Goal: Information Seeking & Learning: Learn about a topic

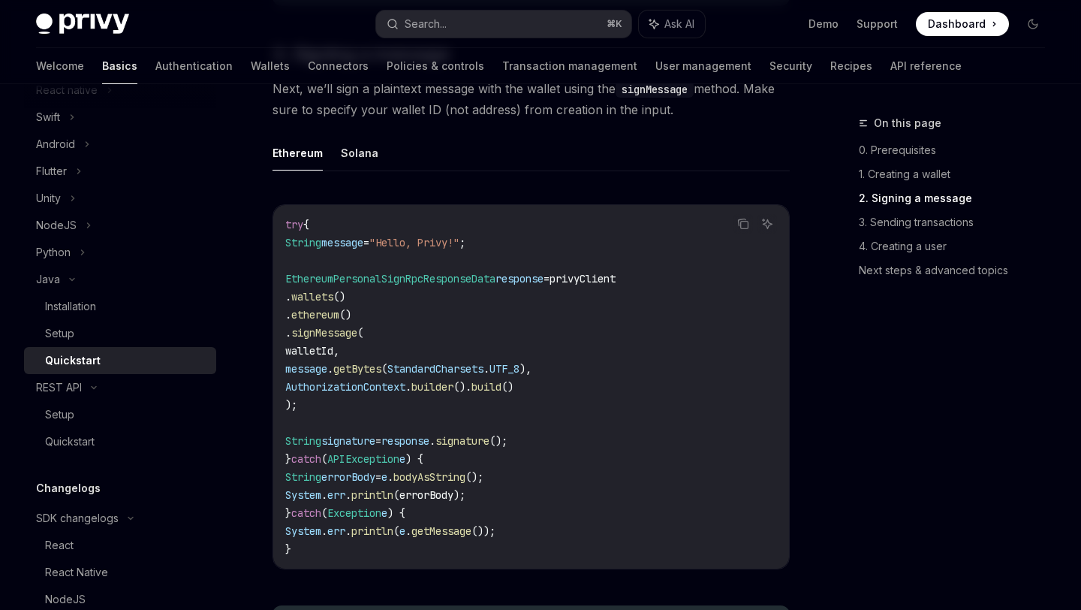
scroll to position [852, 0]
click at [357, 154] on button "Solana" at bounding box center [360, 154] width 38 height 35
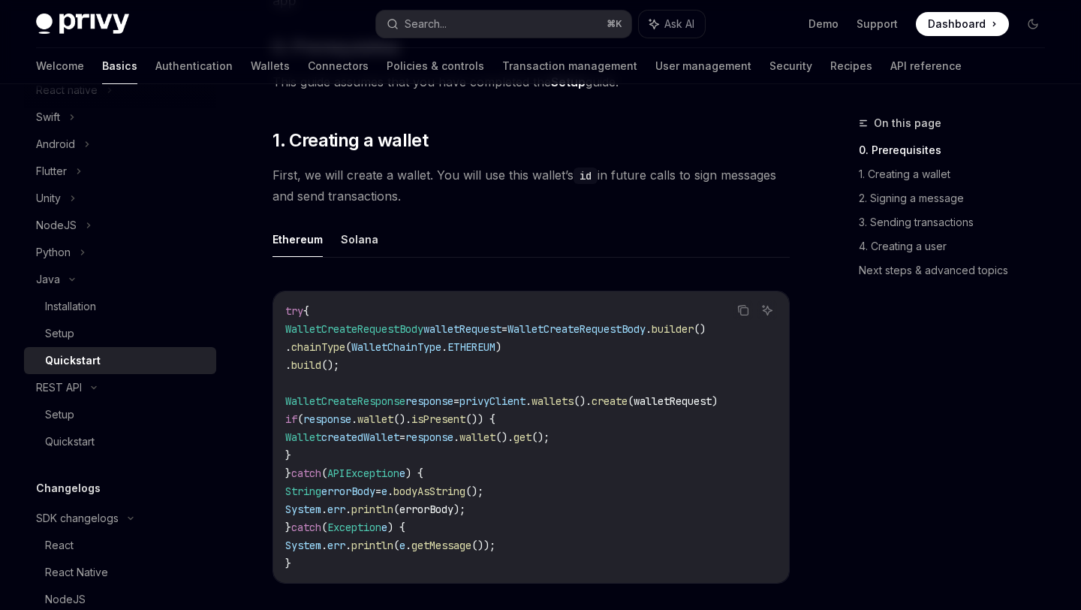
scroll to position [204, 0]
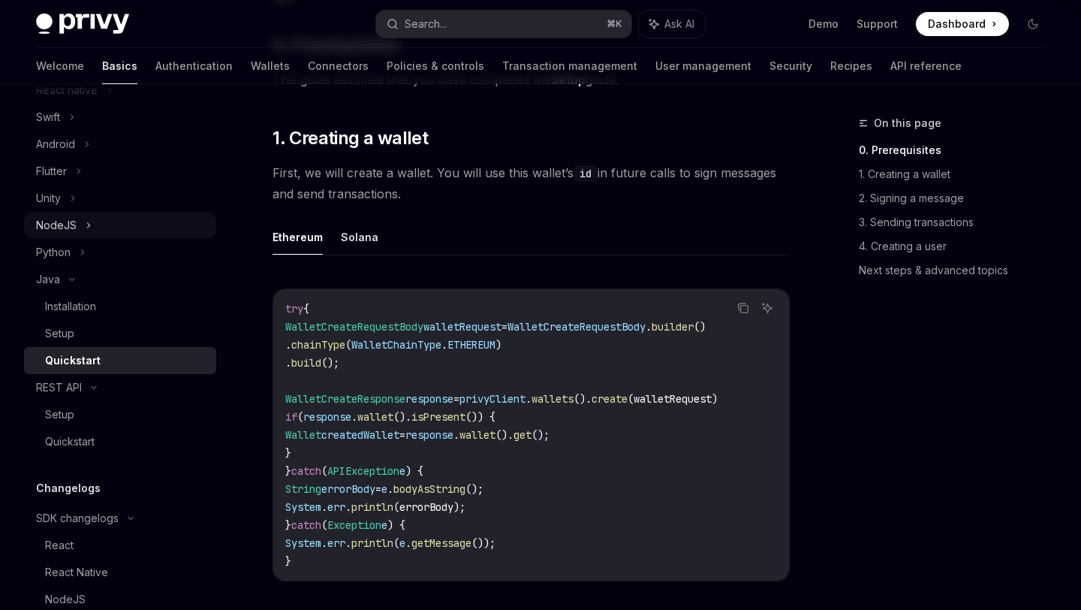
click at [88, 226] on icon at bounding box center [89, 225] width 2 height 5
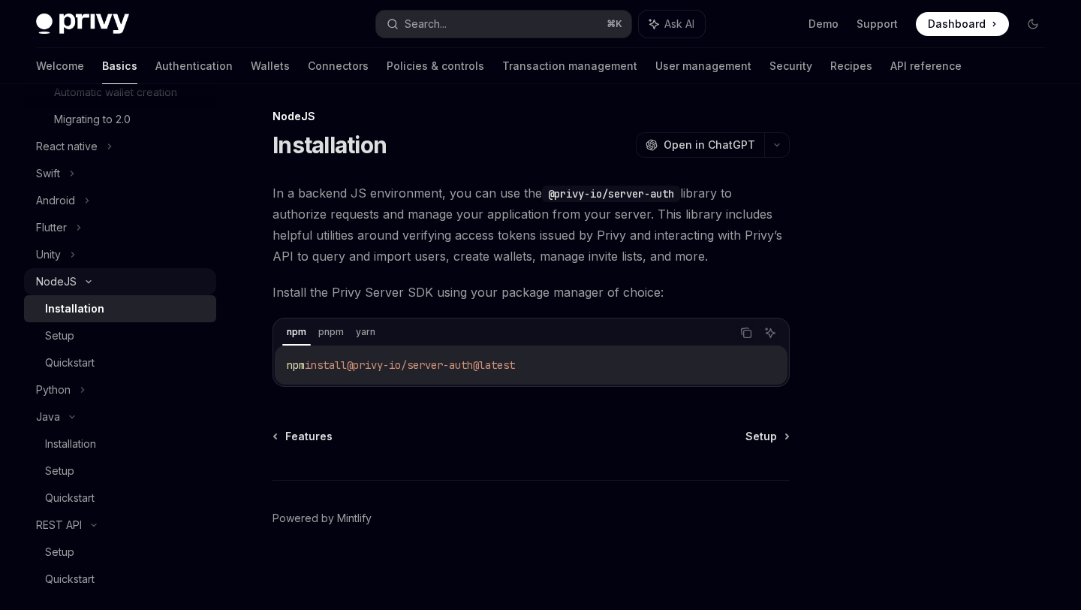
scroll to position [453, 0]
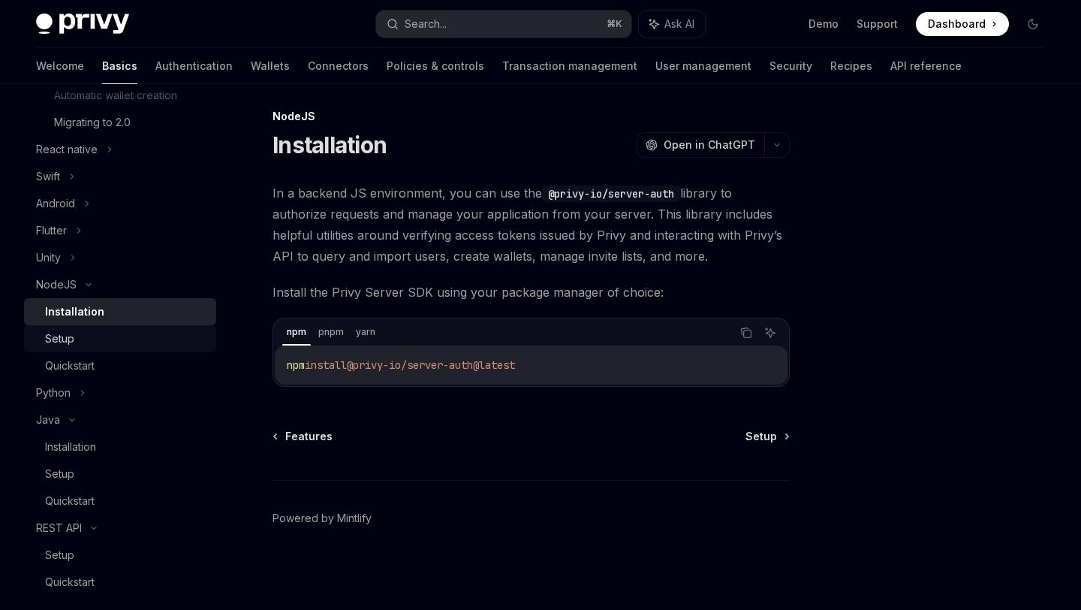
click at [82, 345] on div "Setup" at bounding box center [126, 339] width 162 height 18
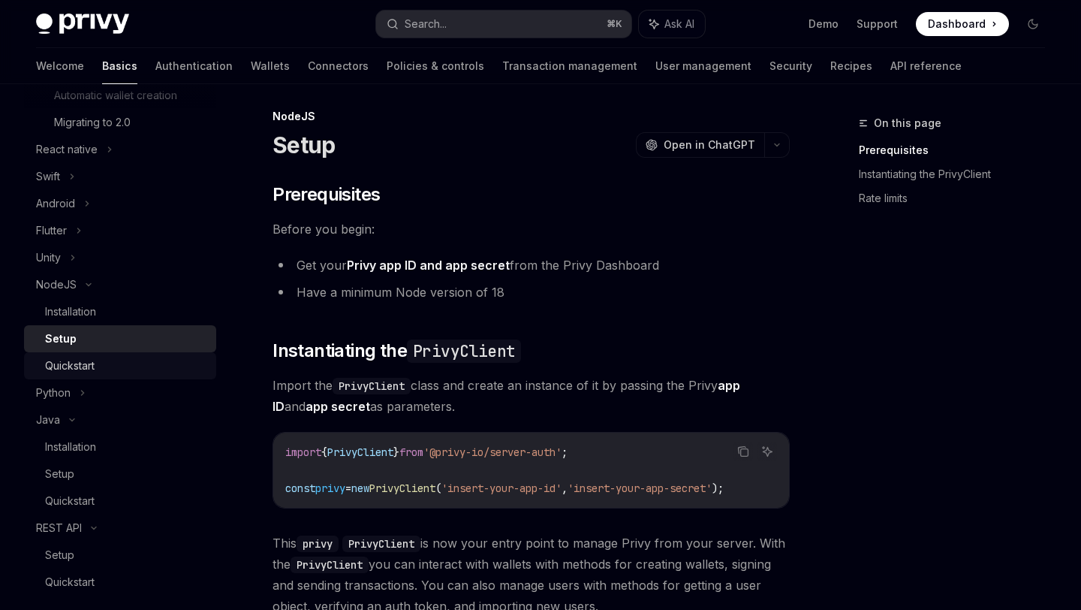
click at [95, 369] on div "Quickstart" at bounding box center [70, 366] width 50 height 18
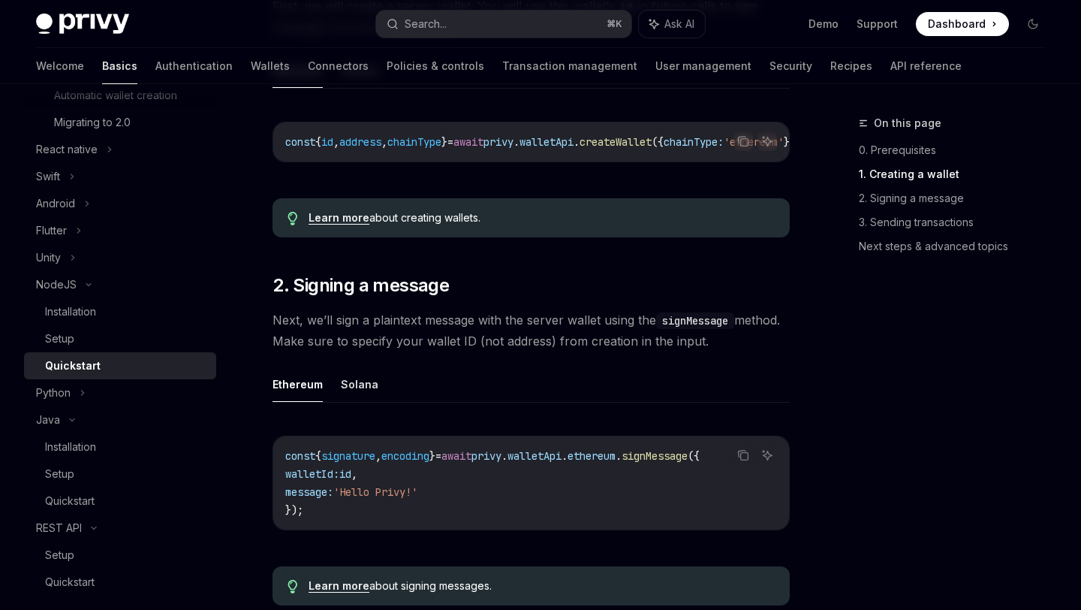
scroll to position [414, 0]
click at [350, 390] on button "Solana" at bounding box center [360, 382] width 38 height 35
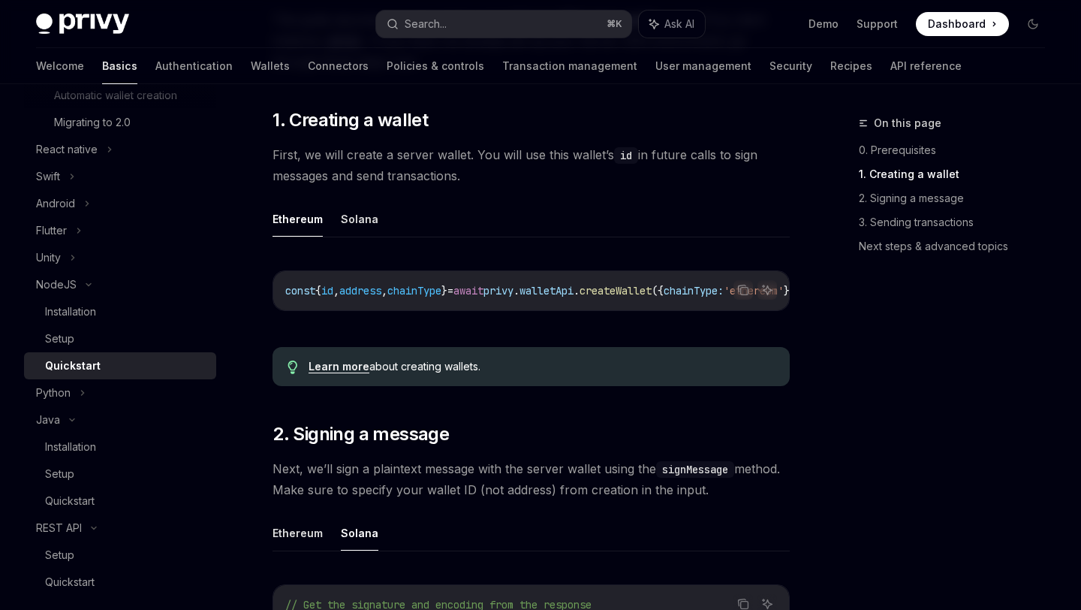
scroll to position [263, 0]
click at [363, 220] on button "Solana" at bounding box center [360, 220] width 38 height 35
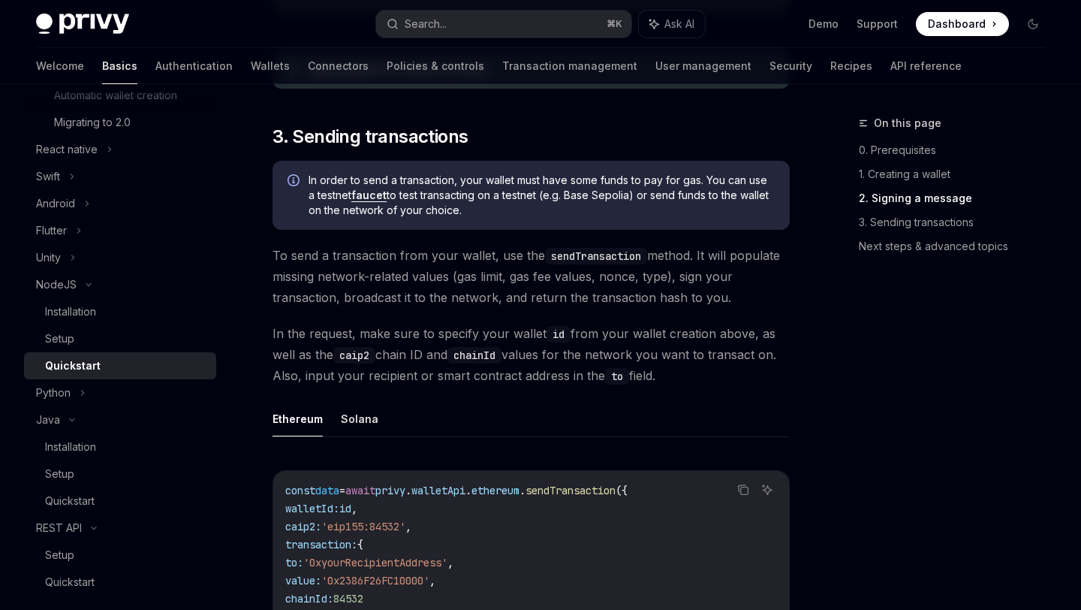
scroll to position [951, 0]
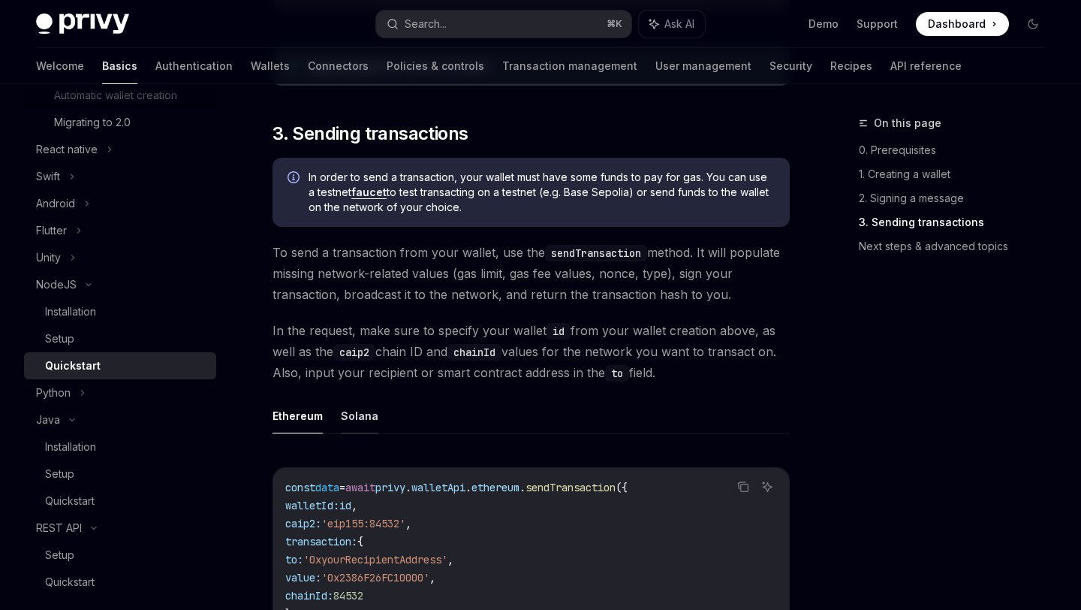
click at [360, 423] on button "Solana" at bounding box center [360, 415] width 38 height 35
type textarea "*"
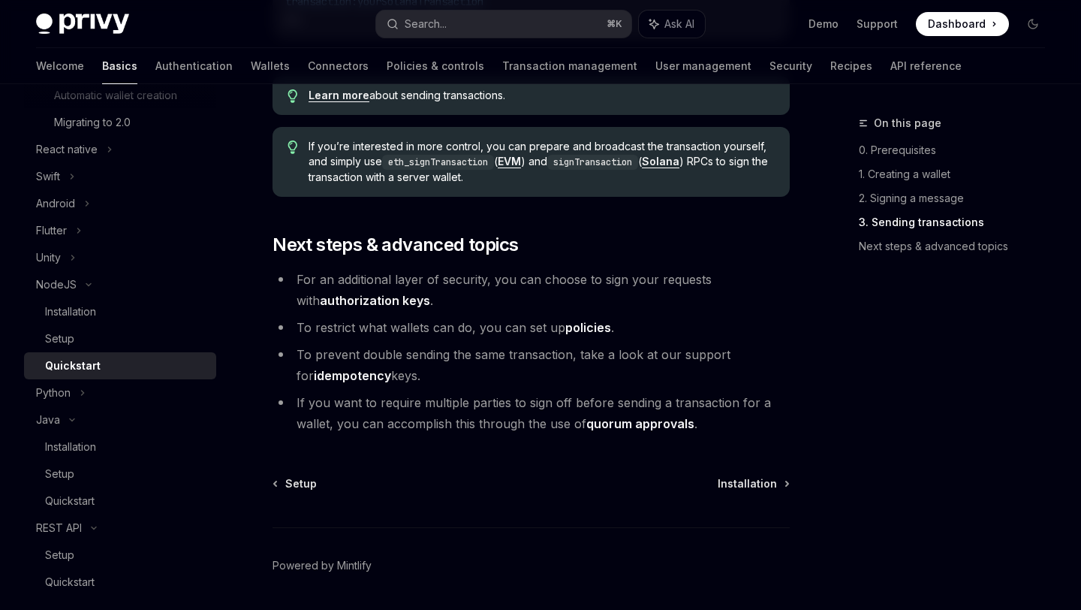
scroll to position [1562, 0]
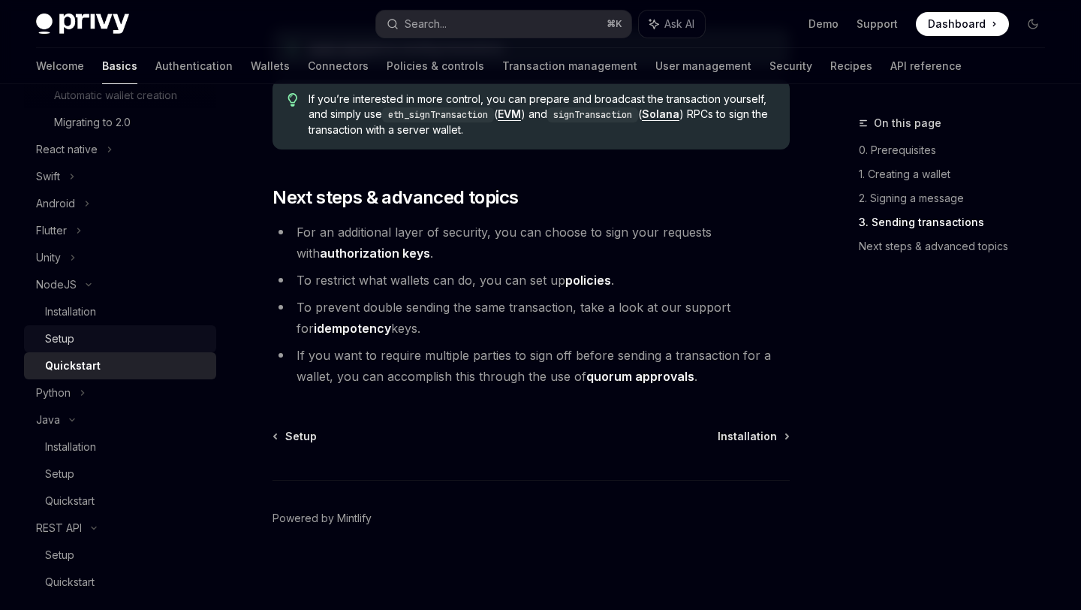
click at [81, 336] on div "Setup" at bounding box center [126, 339] width 162 height 18
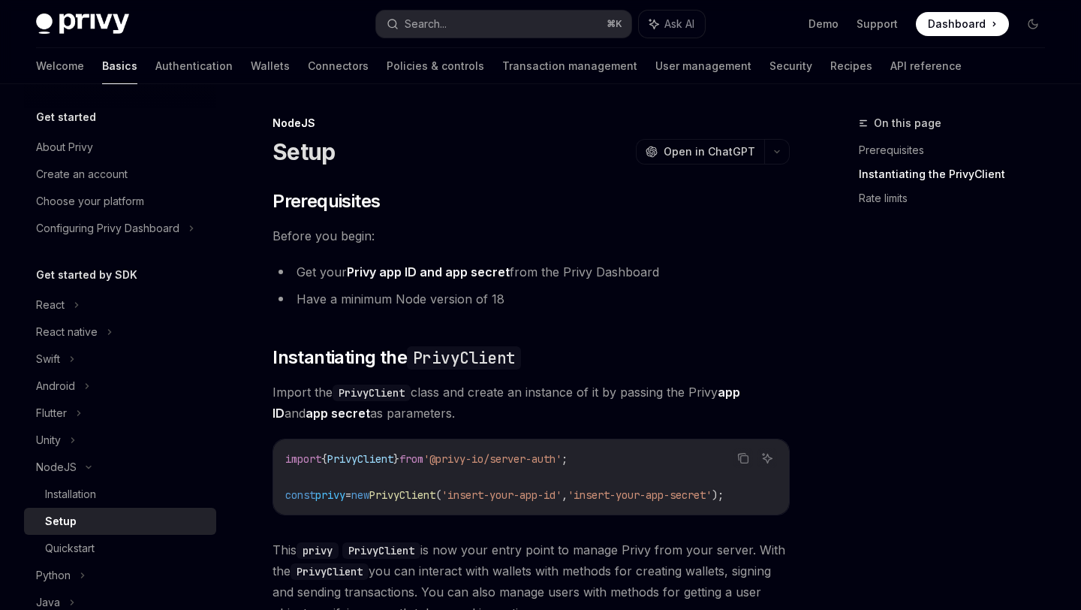
click at [81, 492] on div "Installation" at bounding box center [70, 494] width 51 height 18
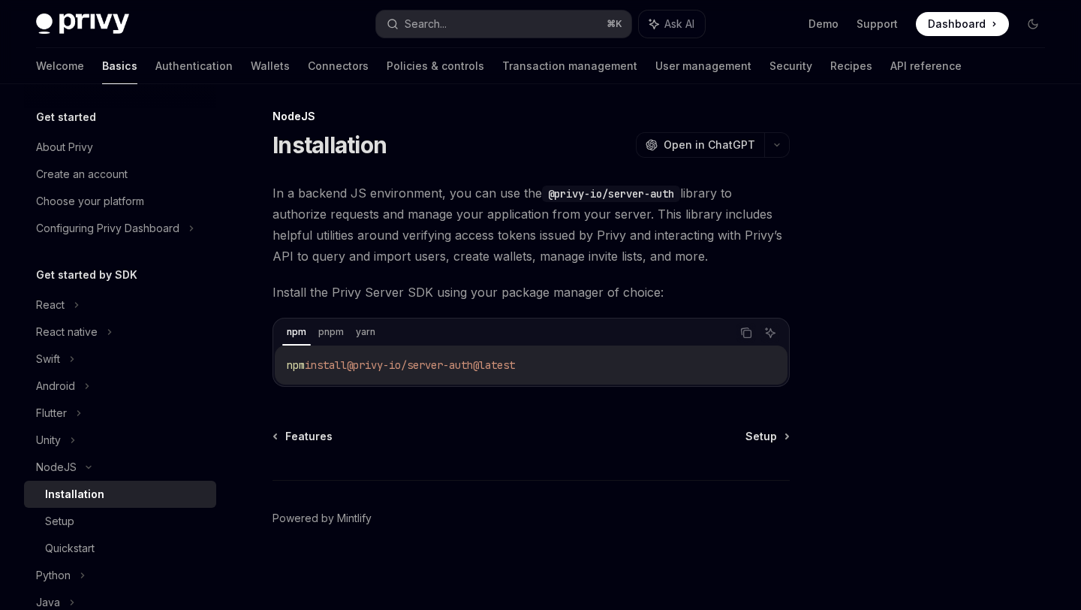
scroll to position [7, 0]
click at [77, 311] on icon at bounding box center [77, 305] width 6 height 18
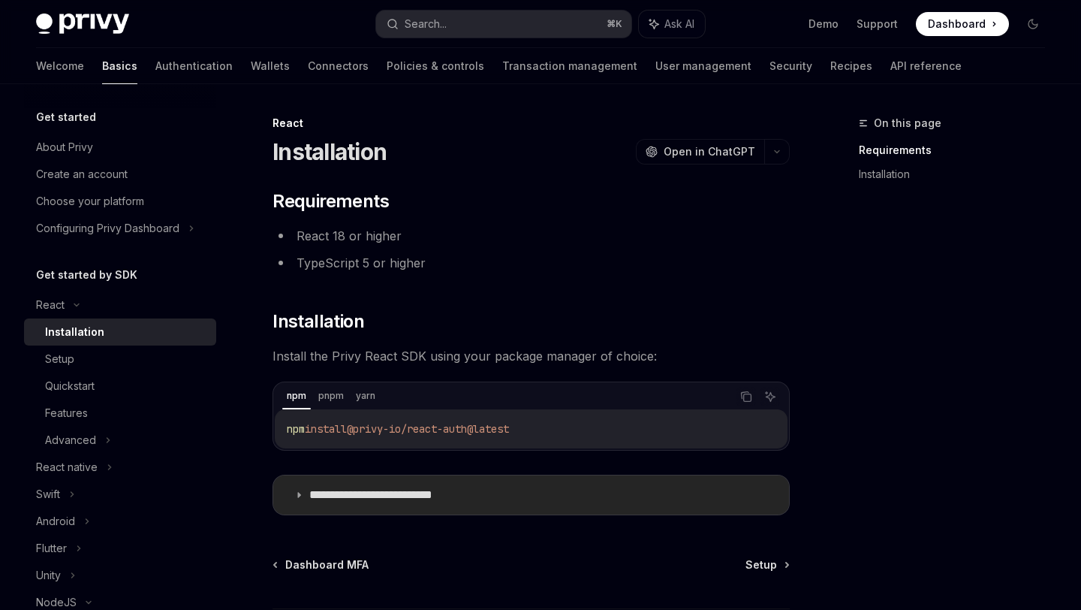
click at [296, 497] on icon at bounding box center [298, 494] width 9 height 9
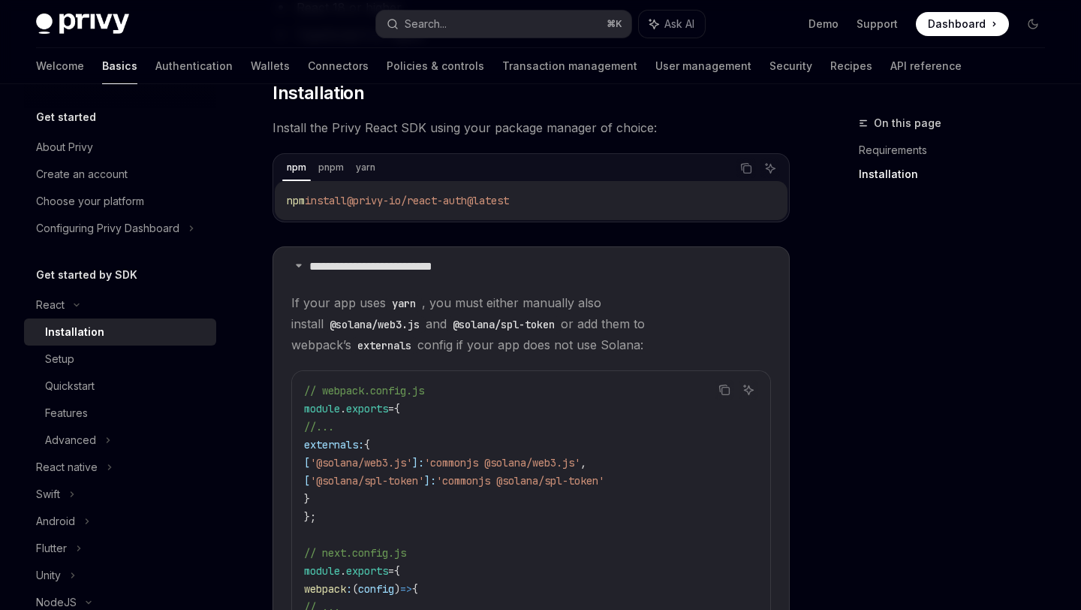
scroll to position [39, 0]
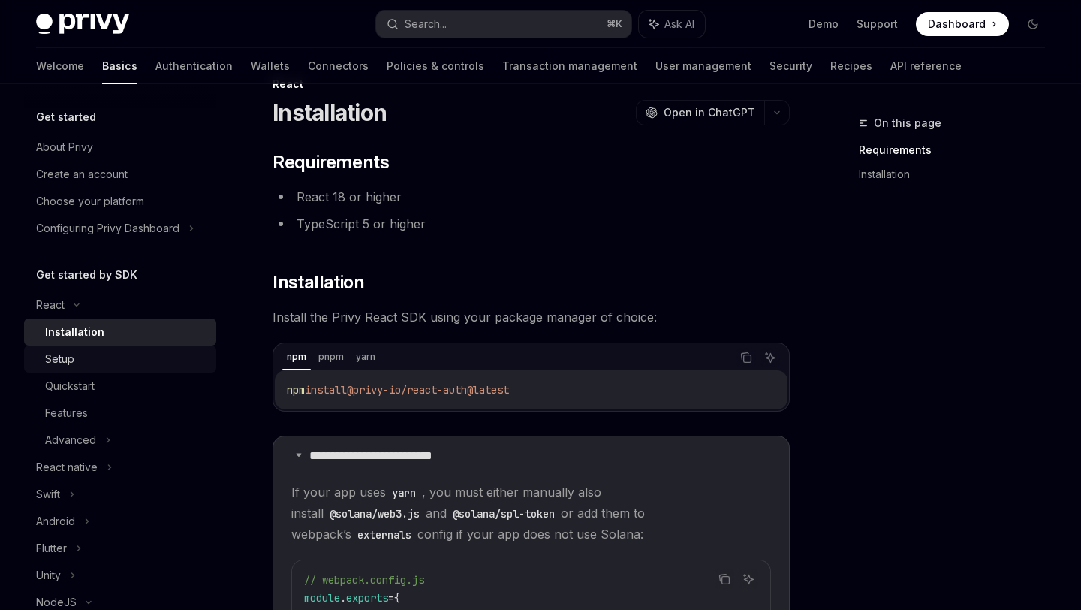
click at [102, 355] on div "Setup" at bounding box center [126, 359] width 162 height 18
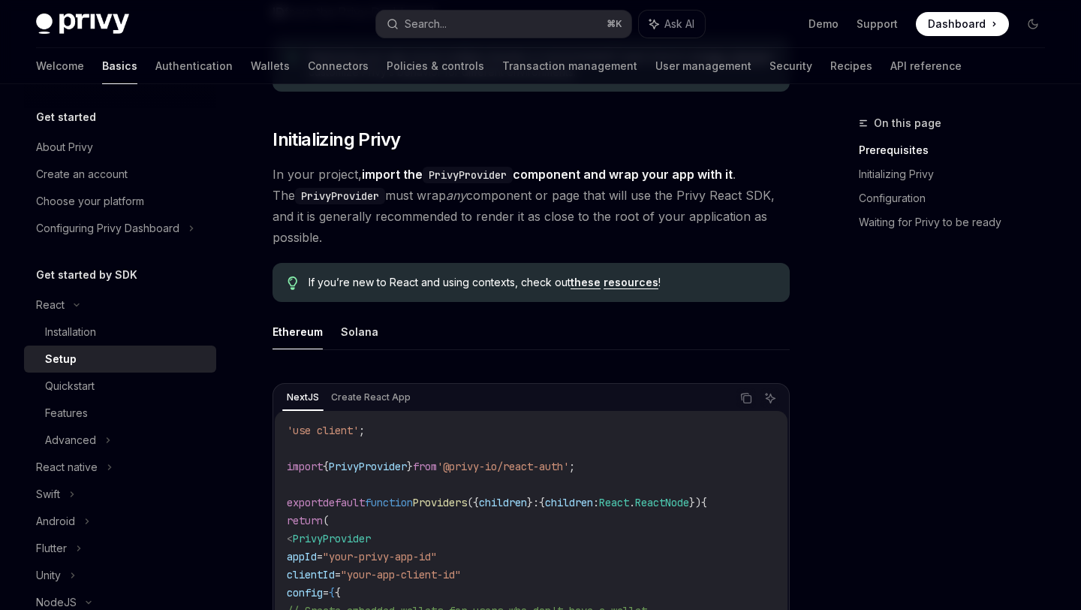
scroll to position [322, 0]
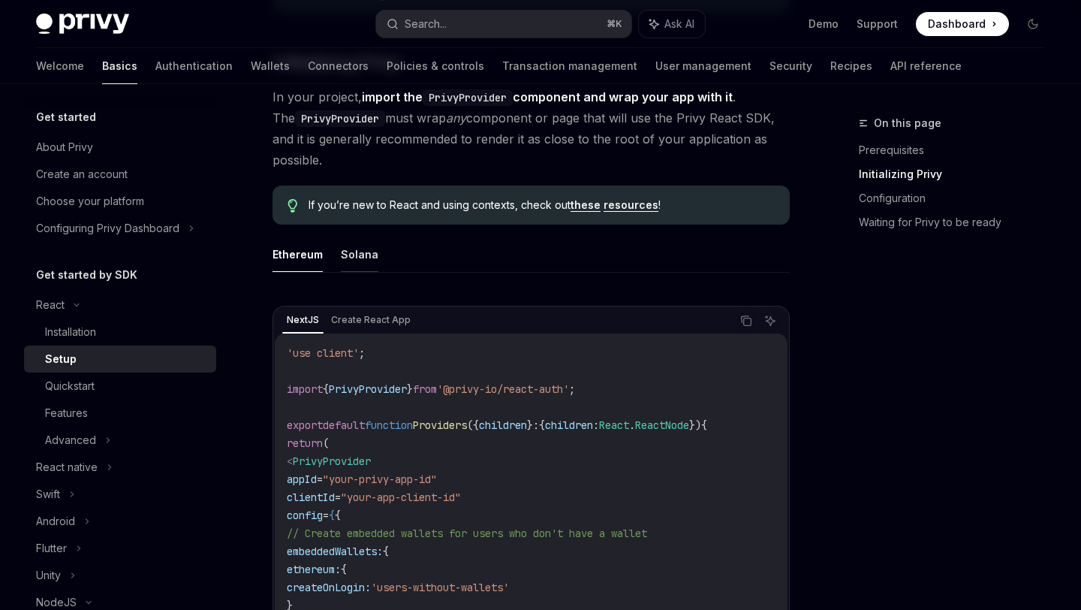
click at [360, 249] on button "Solana" at bounding box center [360, 254] width 38 height 35
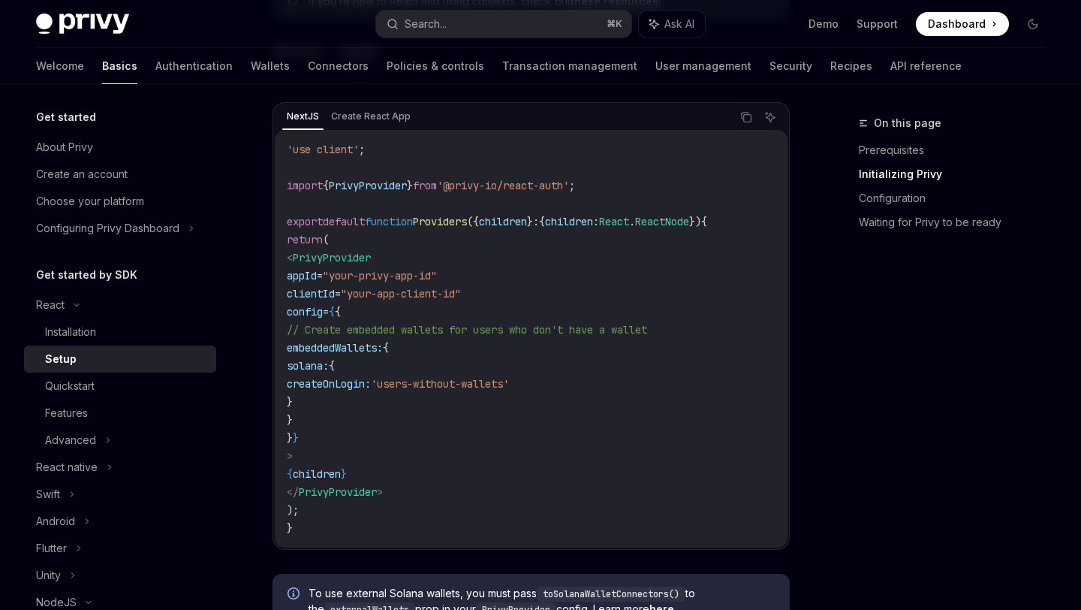
scroll to position [534, 0]
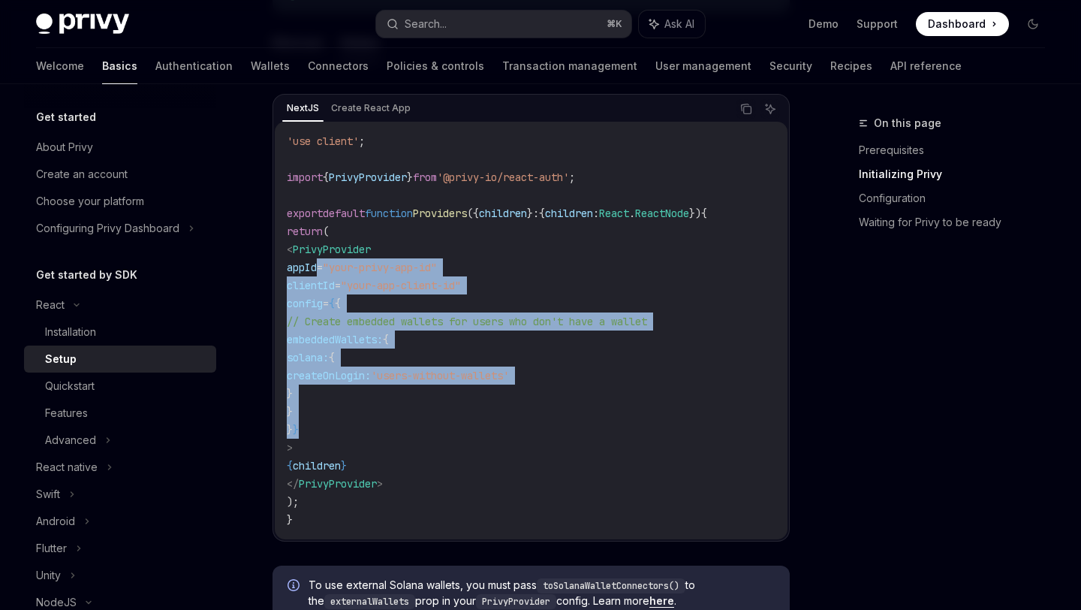
drag, startPoint x: 347, startPoint y: 424, endPoint x: 321, endPoint y: 268, distance: 158.3
click at [321, 268] on code "'use client' ; import { PrivyProvider } from '@privy-io/react-auth' ; export de…" at bounding box center [531, 330] width 489 height 396
copy code "appId = "your-privy-app-id" clientId = "your-app-client-id" config = { { // Cre…"
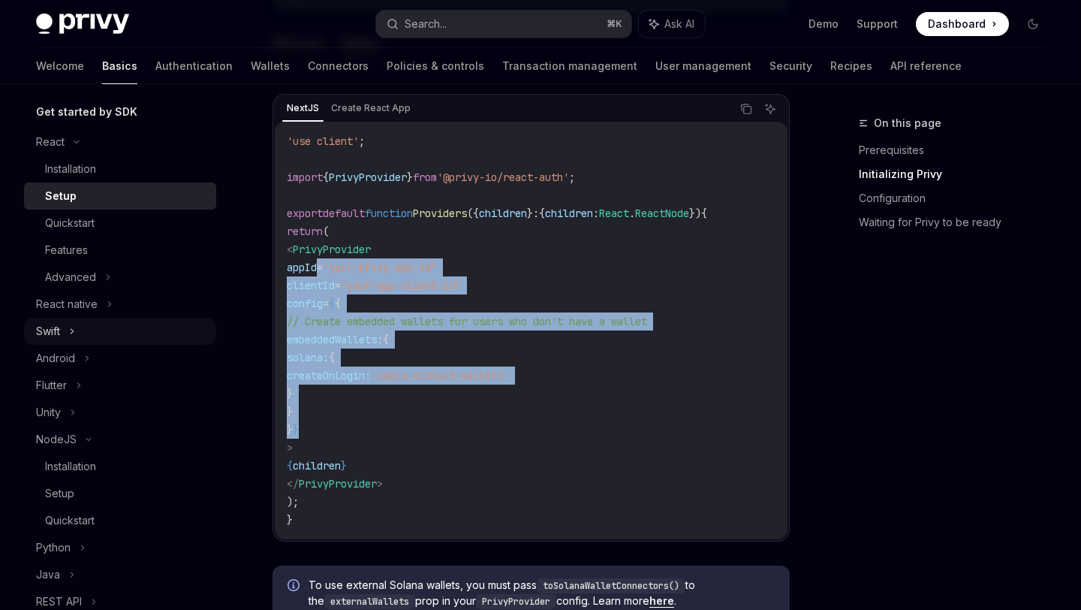
scroll to position [164, 0]
click at [99, 471] on div "Installation" at bounding box center [126, 466] width 162 height 18
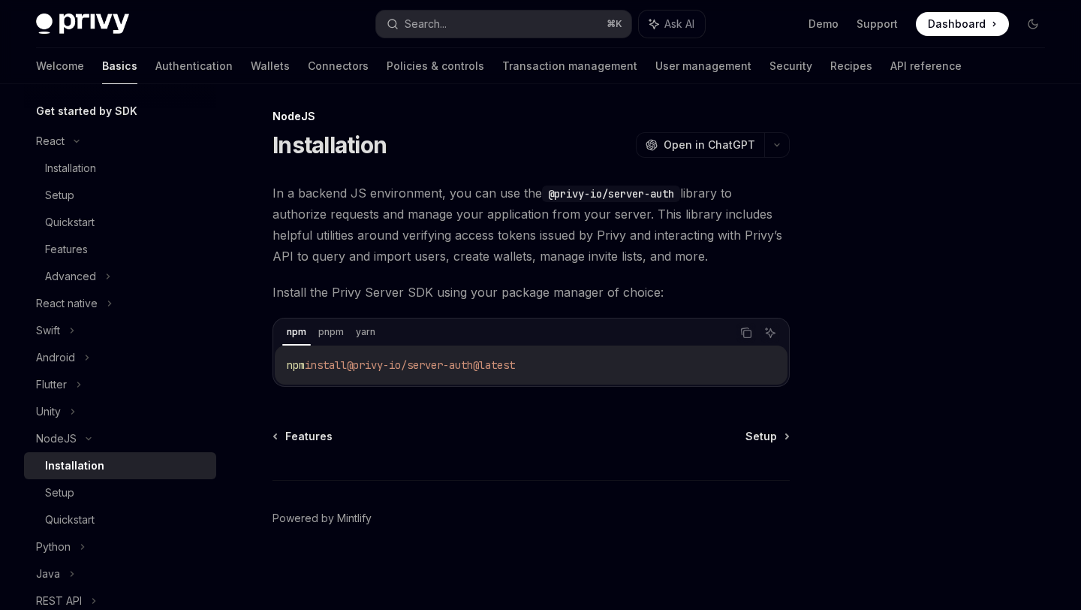
scroll to position [7, 0]
click at [104, 496] on div "Setup" at bounding box center [126, 493] width 162 height 18
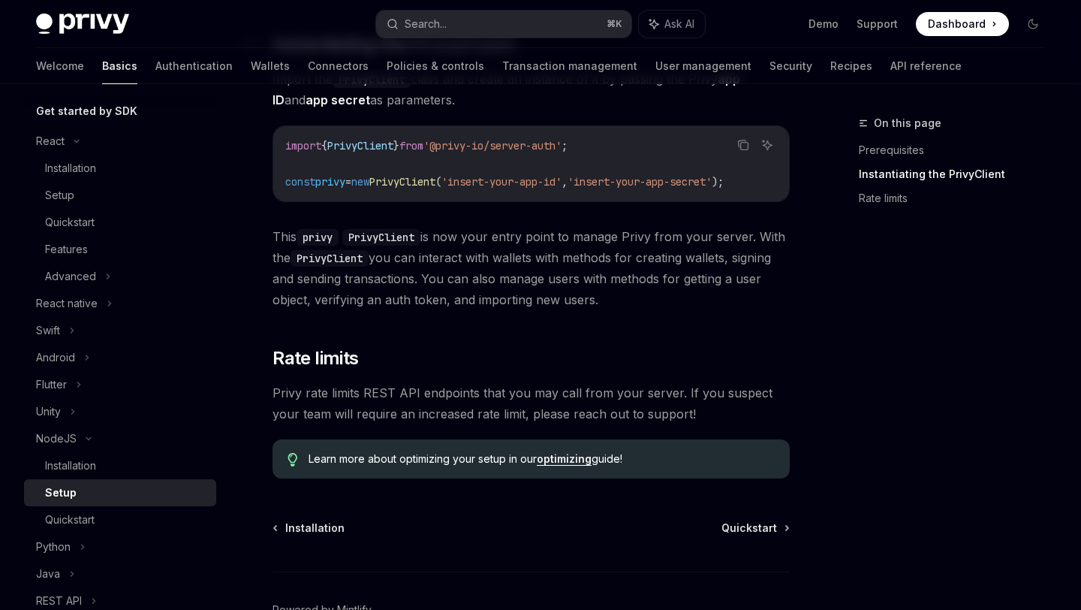
scroll to position [314, 0]
click at [760, 534] on span "Quickstart" at bounding box center [750, 527] width 56 height 15
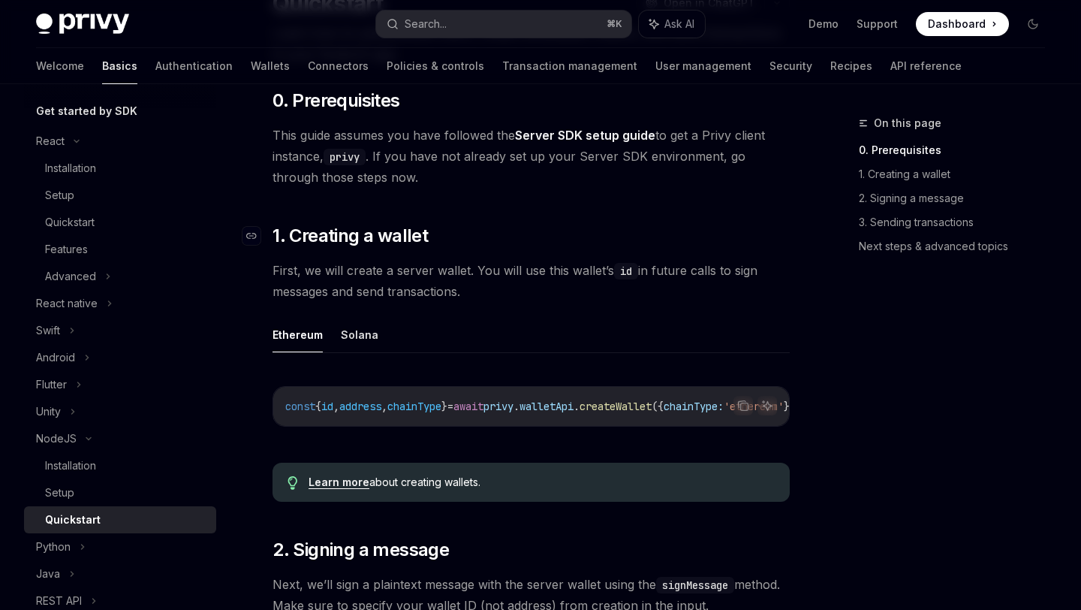
scroll to position [154, 0]
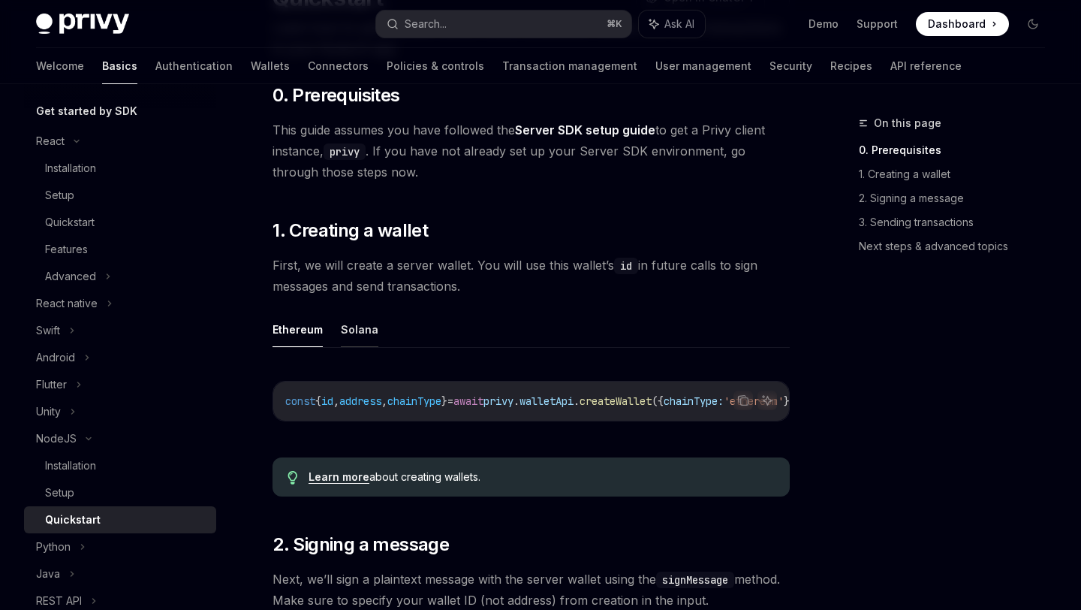
click at [357, 330] on button "Solana" at bounding box center [360, 329] width 38 height 35
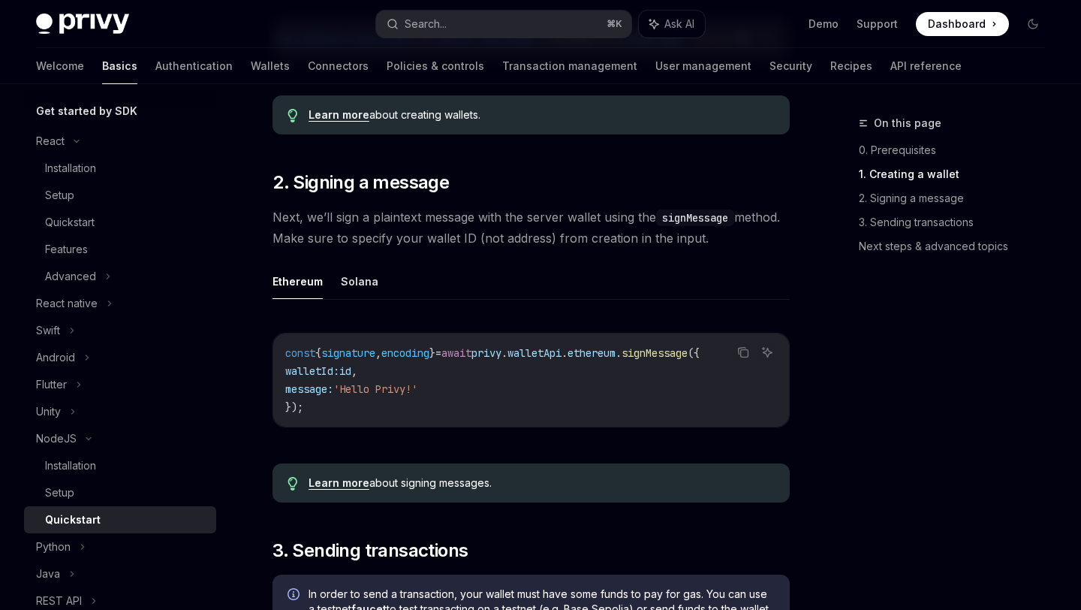
scroll to position [540, 0]
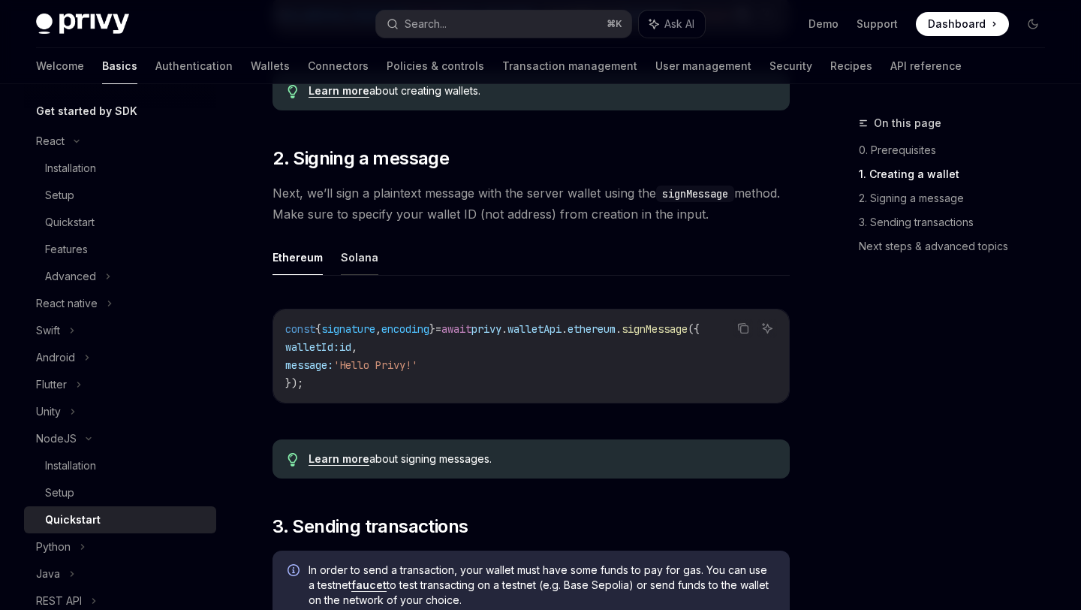
click at [354, 264] on button "Solana" at bounding box center [360, 257] width 38 height 35
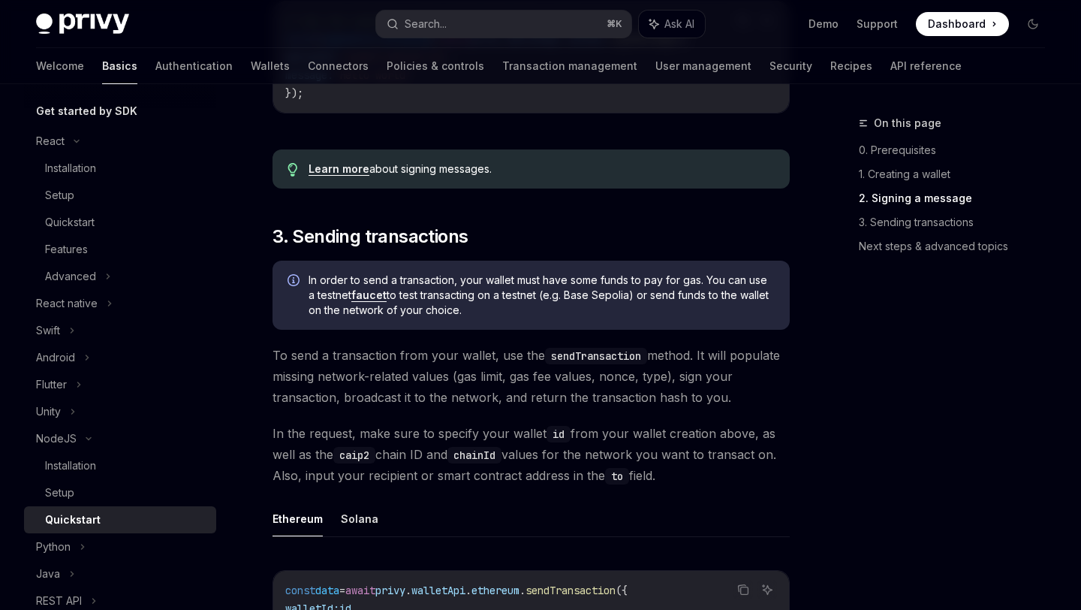
scroll to position [885, 0]
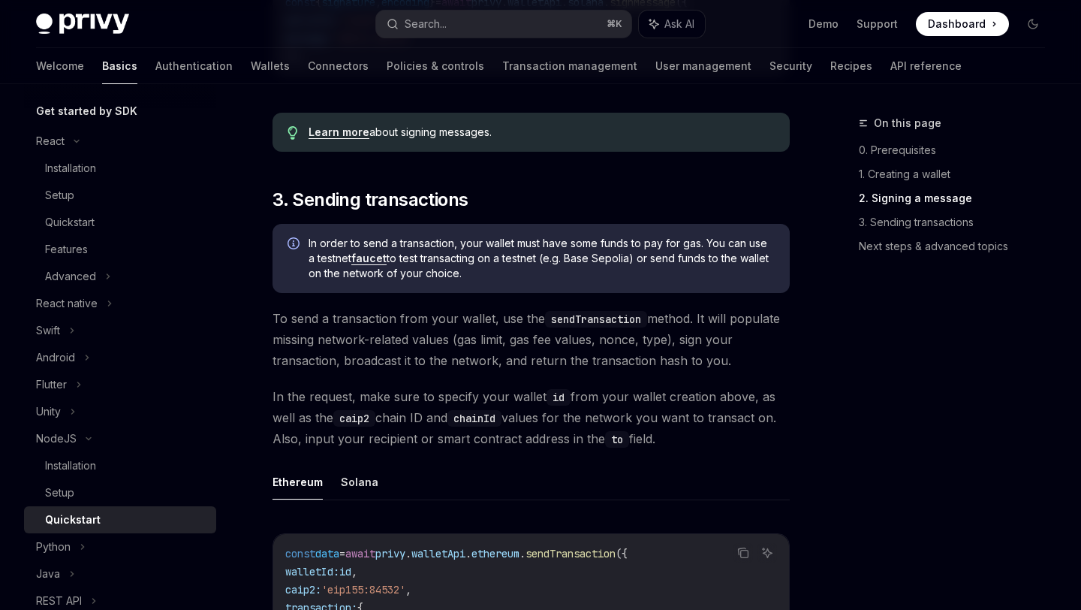
click at [370, 260] on link "faucet" at bounding box center [368, 259] width 35 height 14
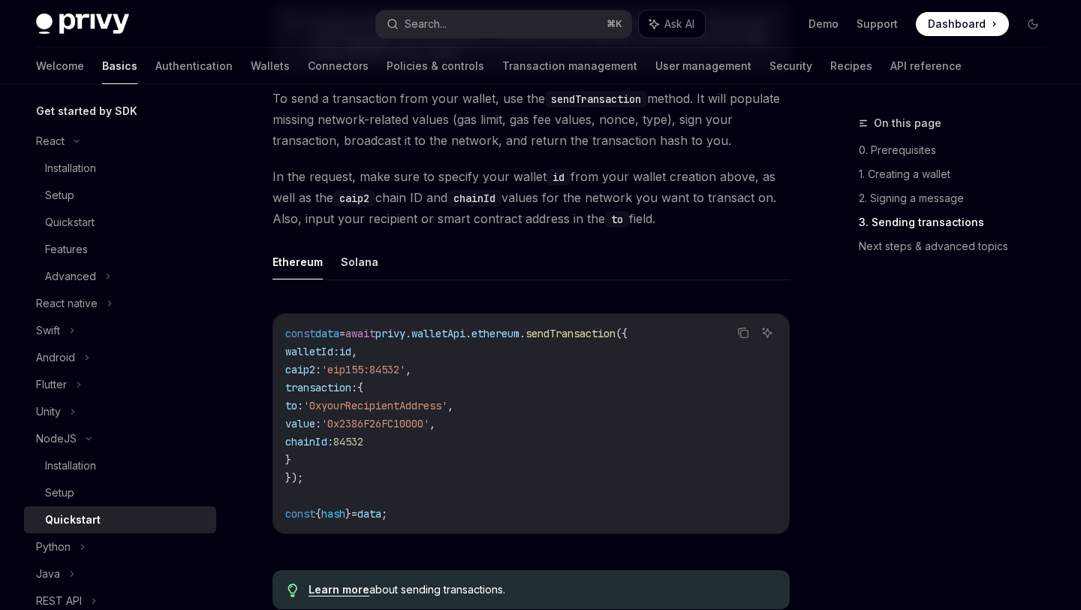
scroll to position [1105, 0]
click at [372, 249] on button "Solana" at bounding box center [360, 260] width 38 height 35
type textarea "*"
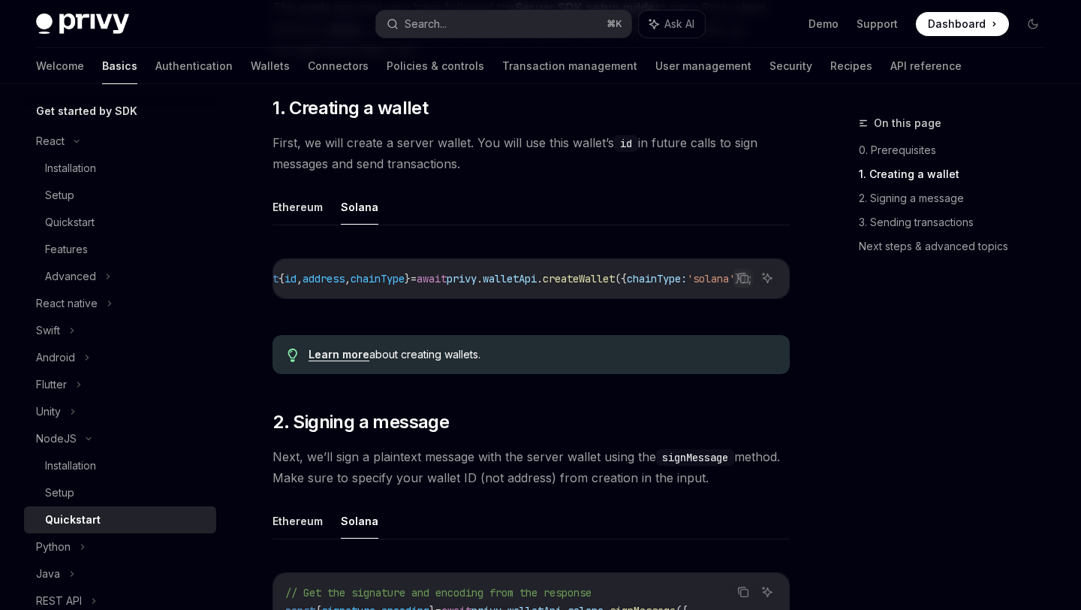
scroll to position [278, 0]
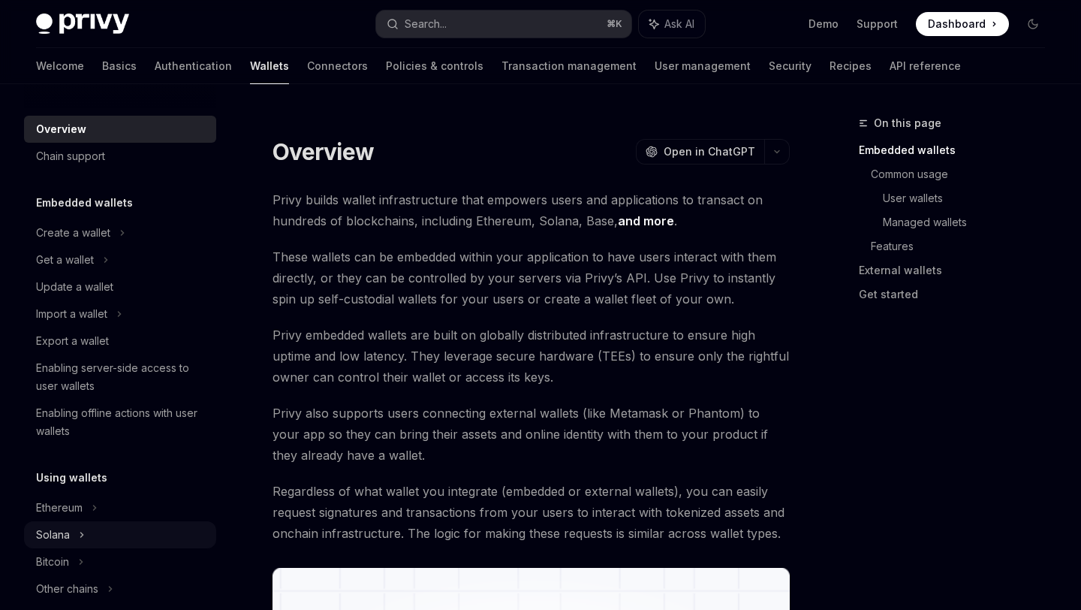
click at [77, 273] on div "Solana" at bounding box center [120, 259] width 192 height 27
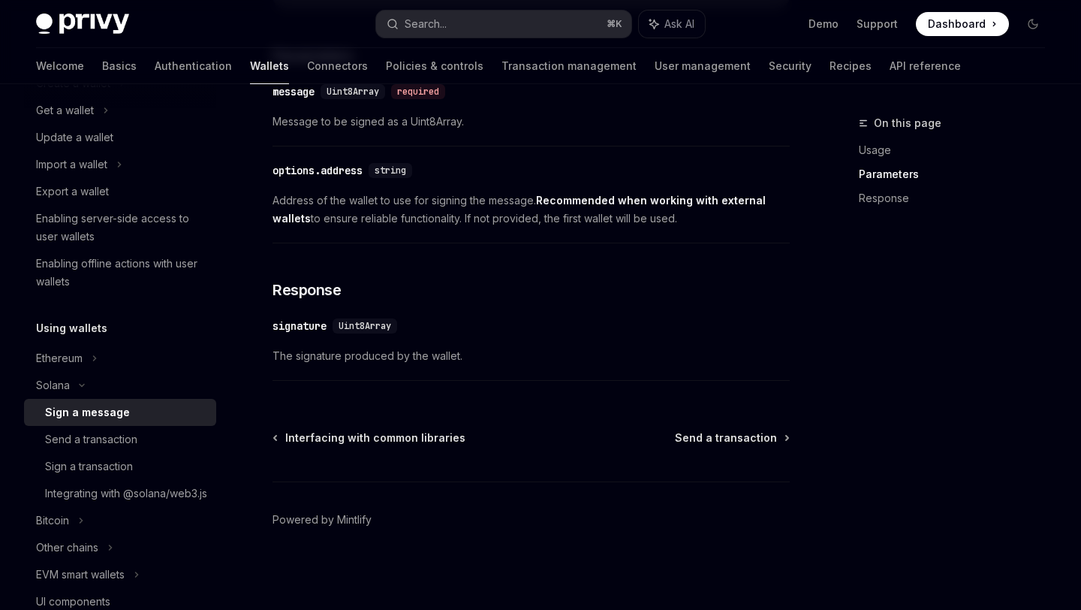
scroll to position [903, 0]
click at [106, 433] on div "Send a transaction" at bounding box center [91, 439] width 92 height 18
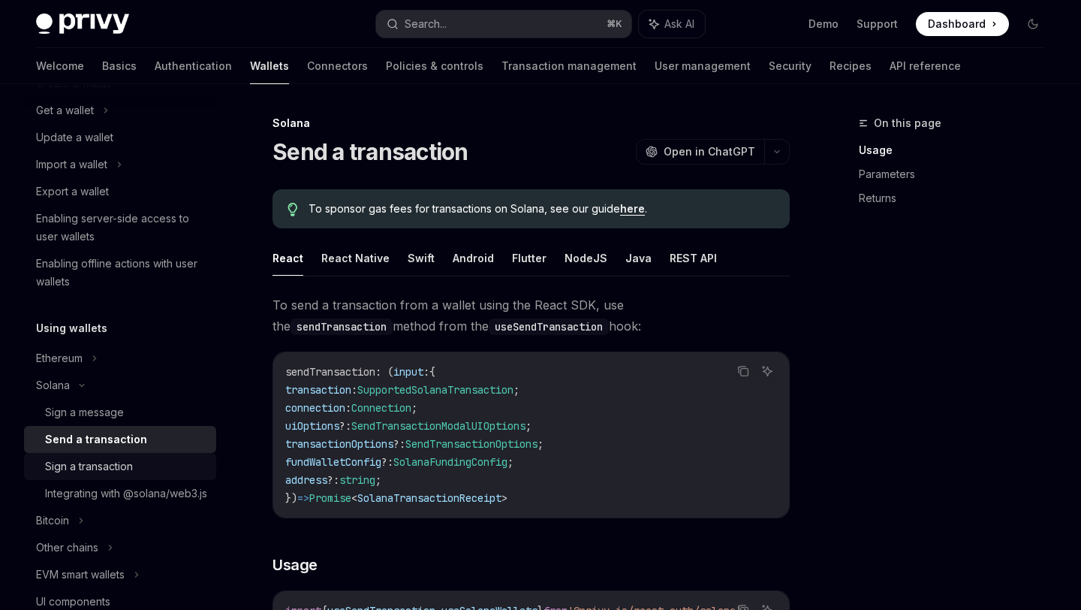
click at [102, 469] on div "Sign a transaction" at bounding box center [89, 466] width 88 height 18
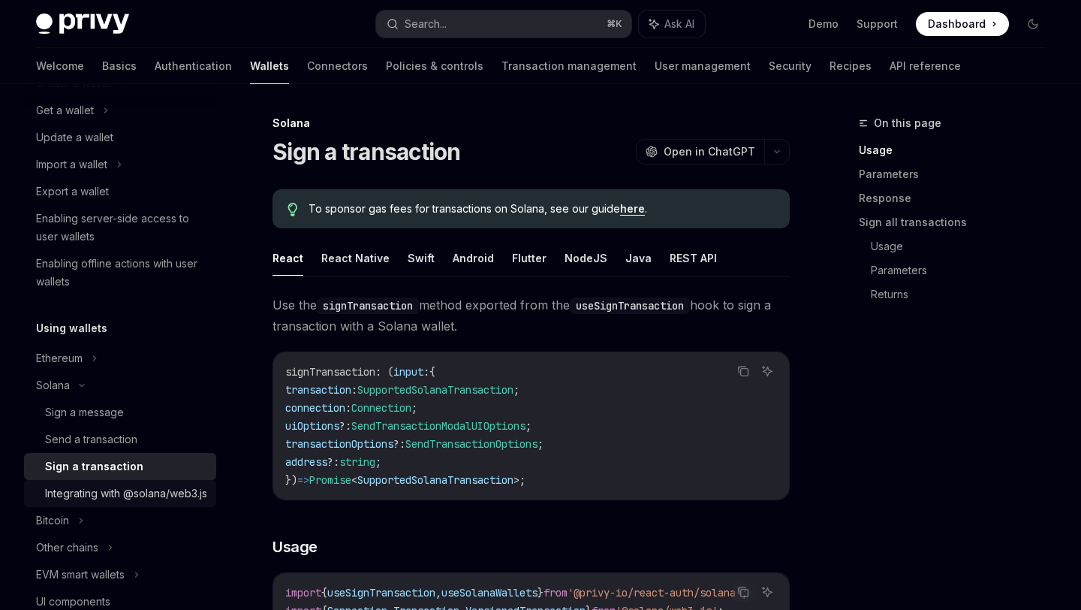
click at [101, 498] on div "Integrating with @solana/web3.js" at bounding box center [126, 493] width 162 height 18
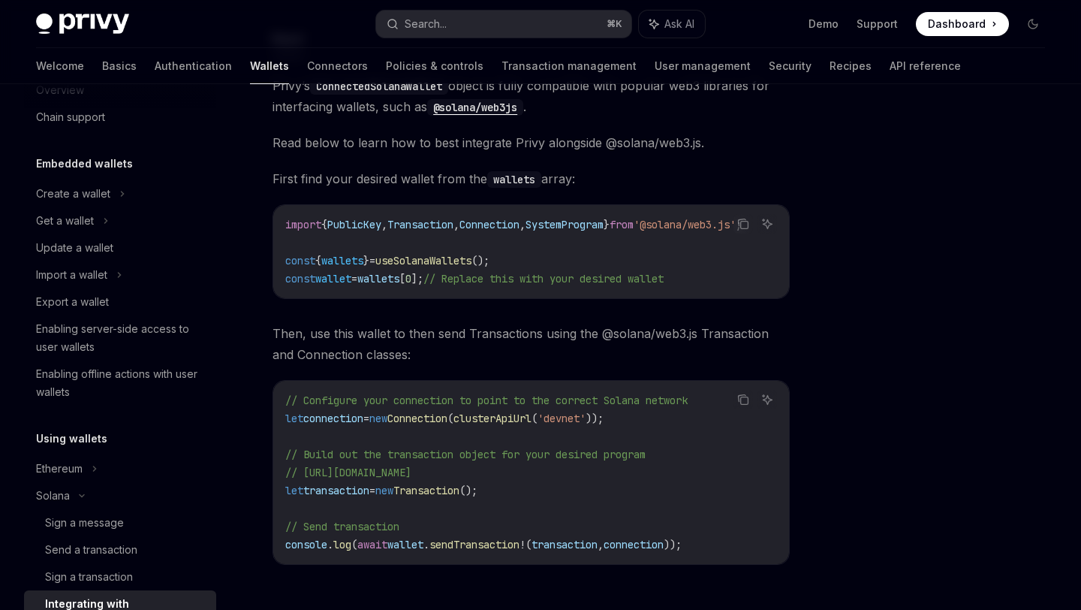
scroll to position [33, 0]
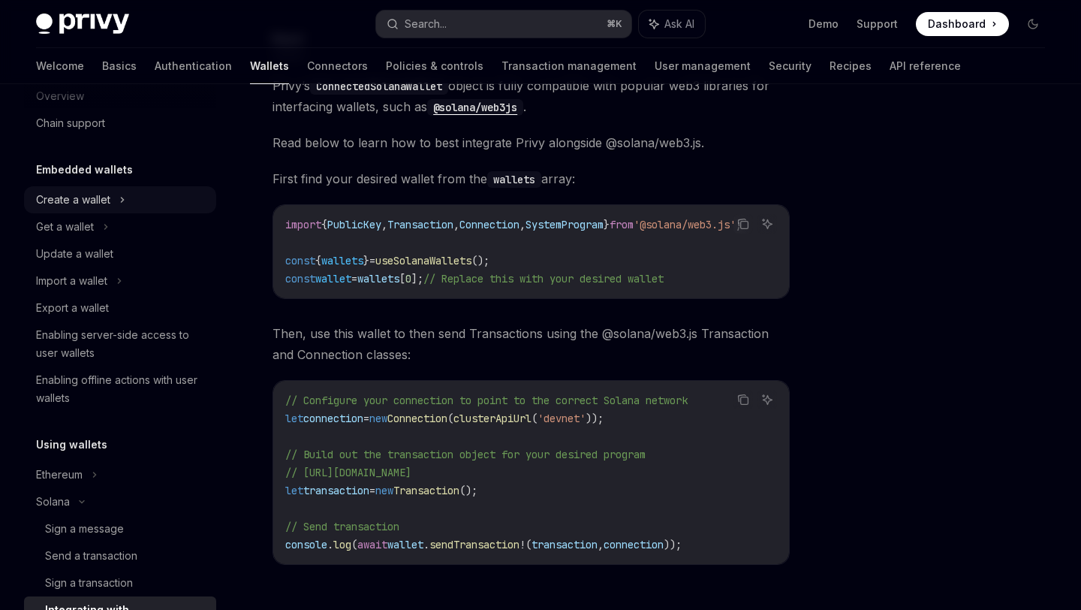
click at [112, 196] on div "Create a wallet" at bounding box center [120, 199] width 192 height 27
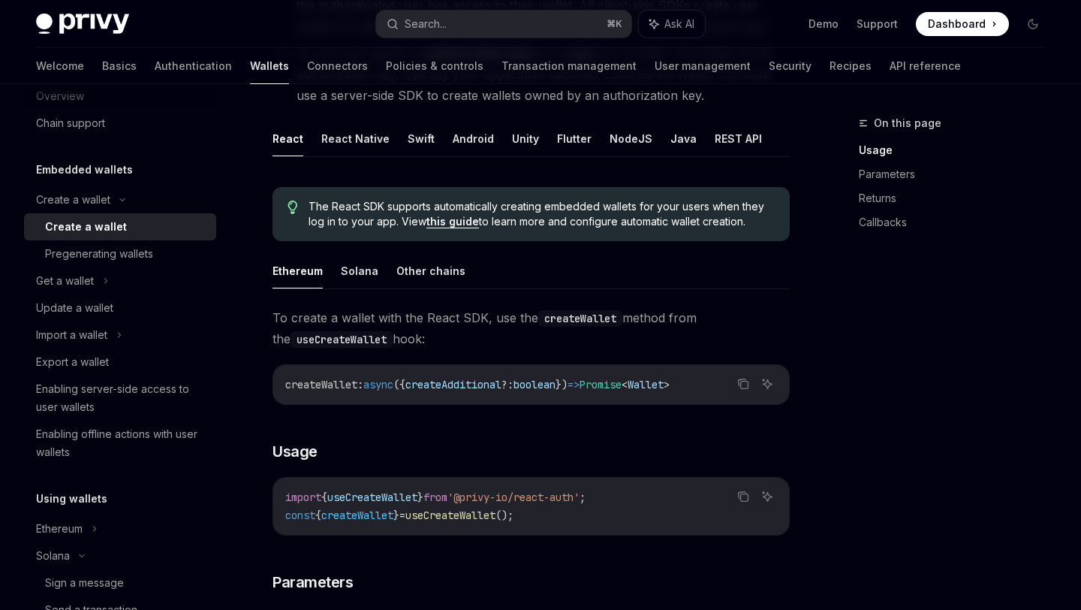
scroll to position [330, 0]
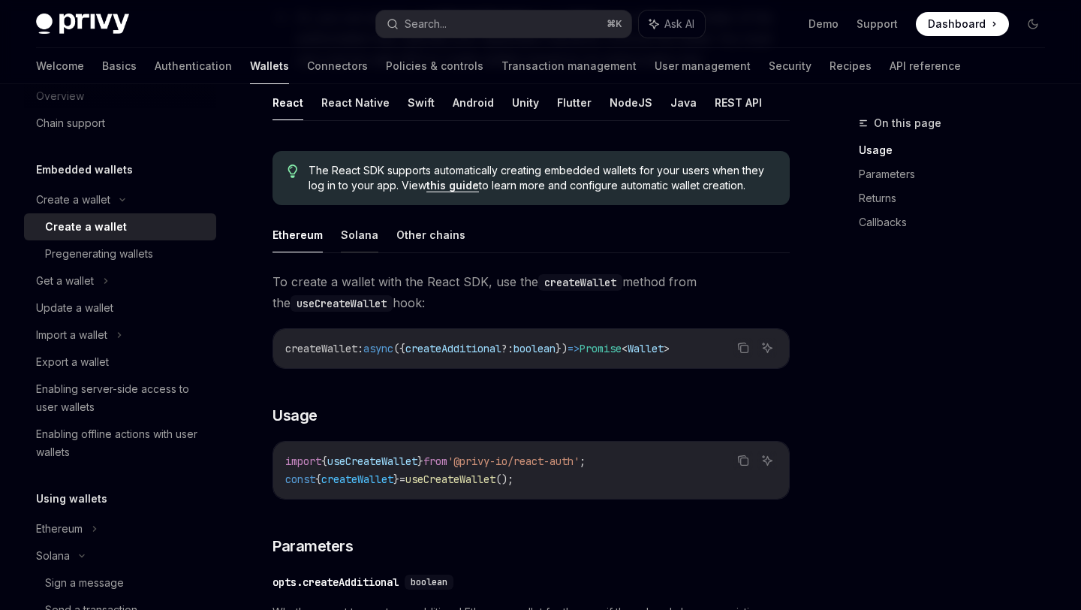
click at [365, 238] on button "Solana" at bounding box center [360, 234] width 38 height 35
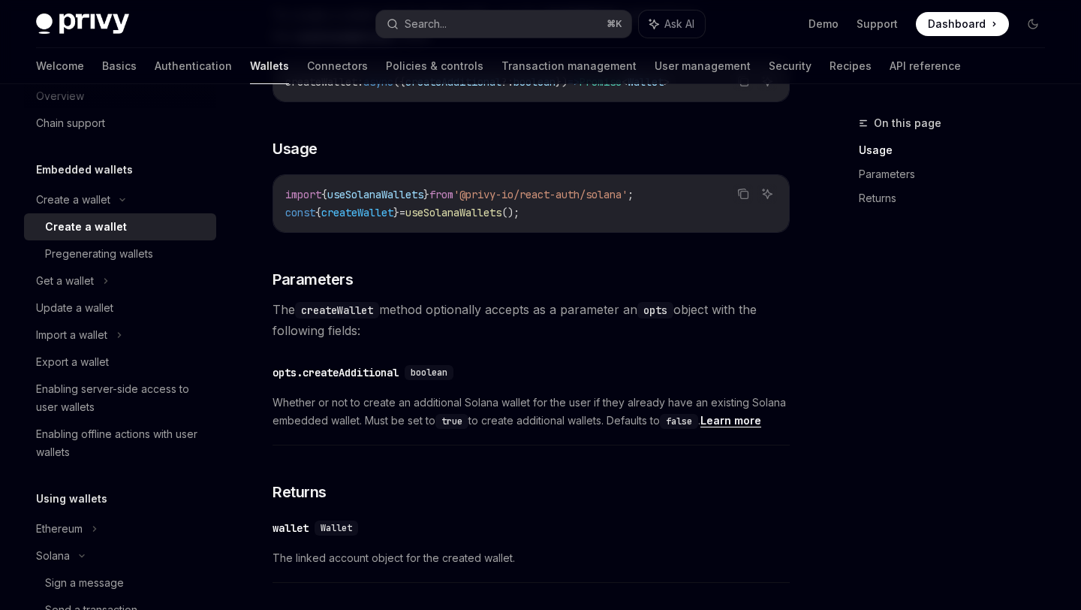
scroll to position [610, 0]
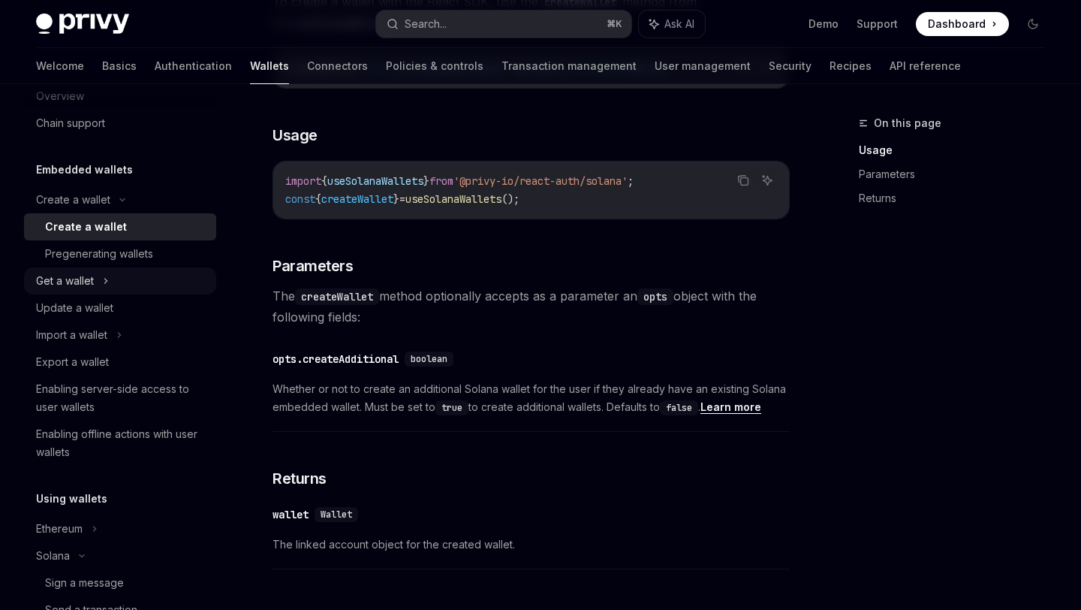
click at [99, 277] on div "Get a wallet" at bounding box center [120, 280] width 192 height 27
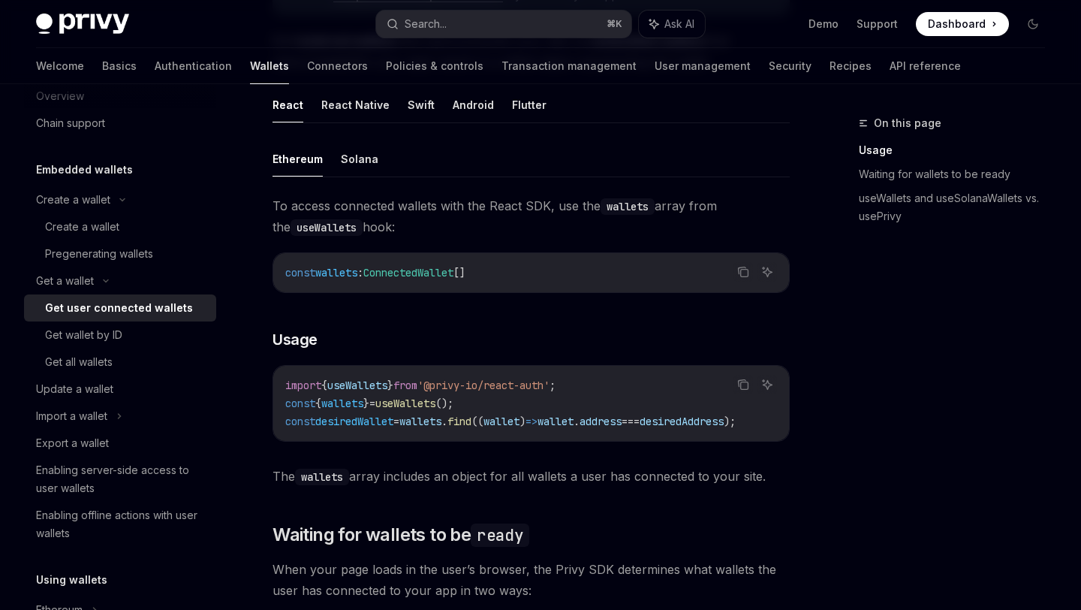
scroll to position [455, 0]
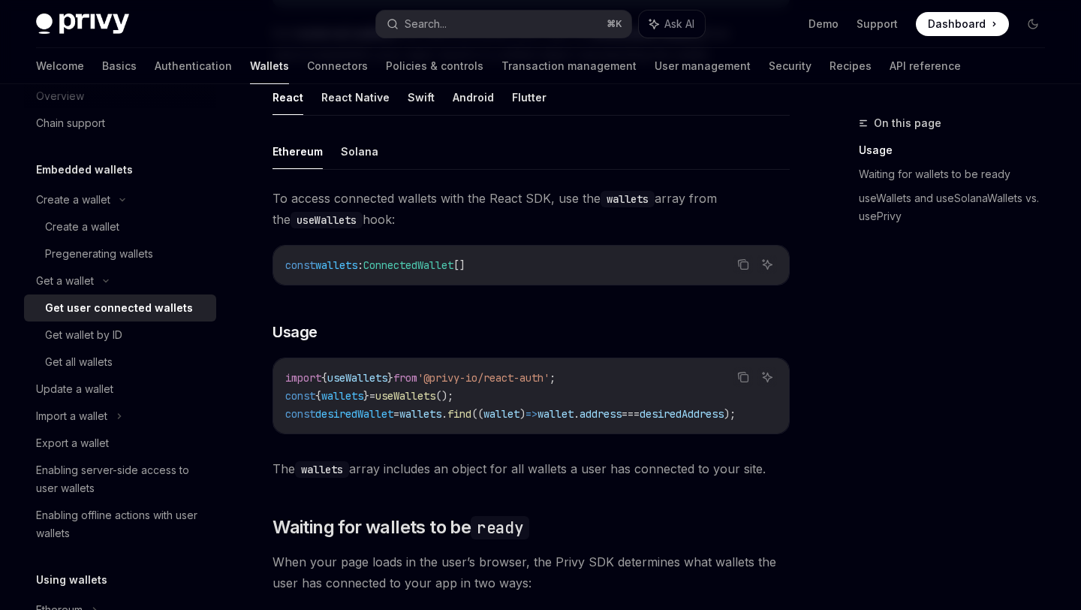
click at [357, 155] on button "Solana" at bounding box center [360, 151] width 38 height 35
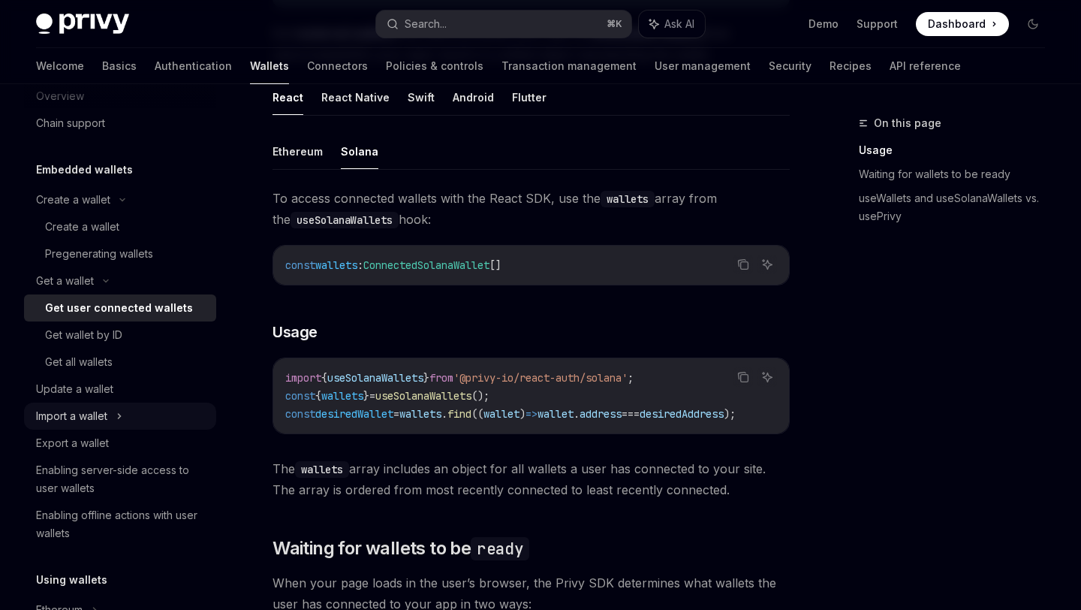
click at [122, 417] on icon at bounding box center [119, 416] width 6 height 18
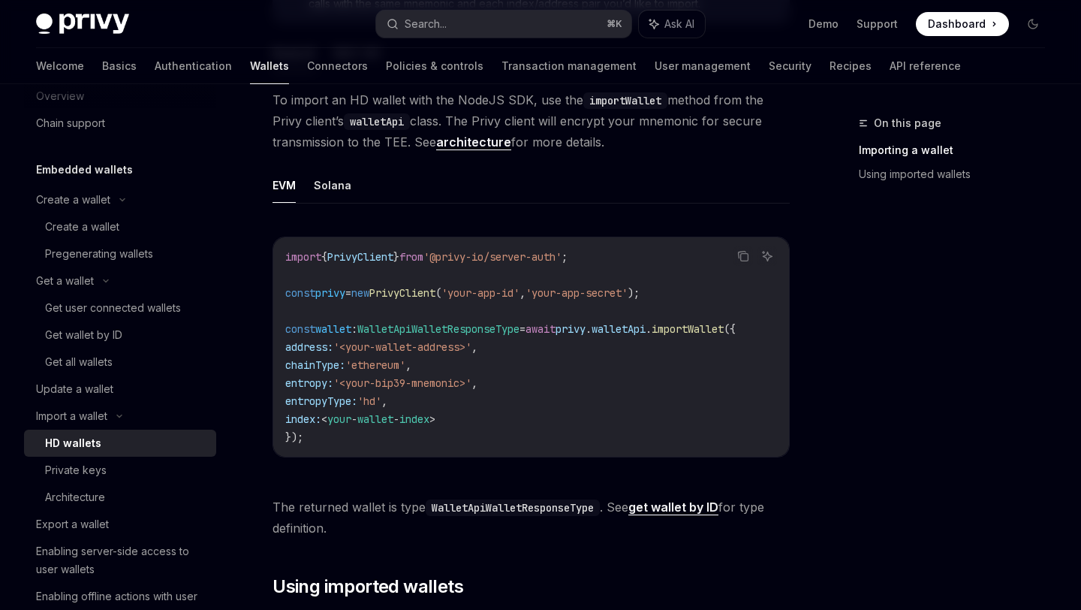
scroll to position [472, 0]
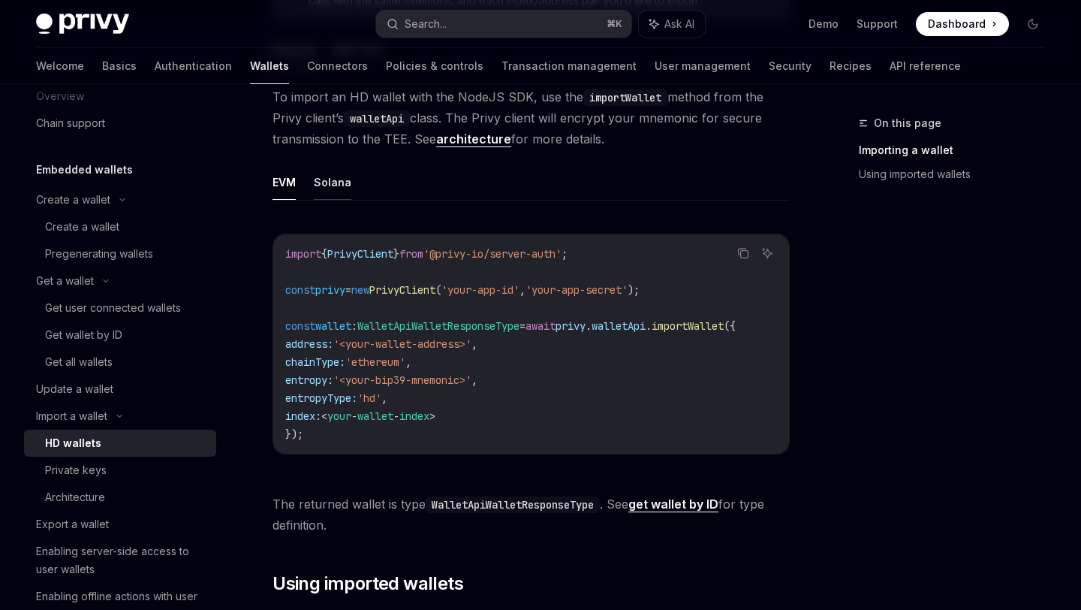
click at [336, 164] on button "Solana" at bounding box center [333, 181] width 38 height 35
click at [106, 474] on div "Private keys" at bounding box center [126, 470] width 162 height 18
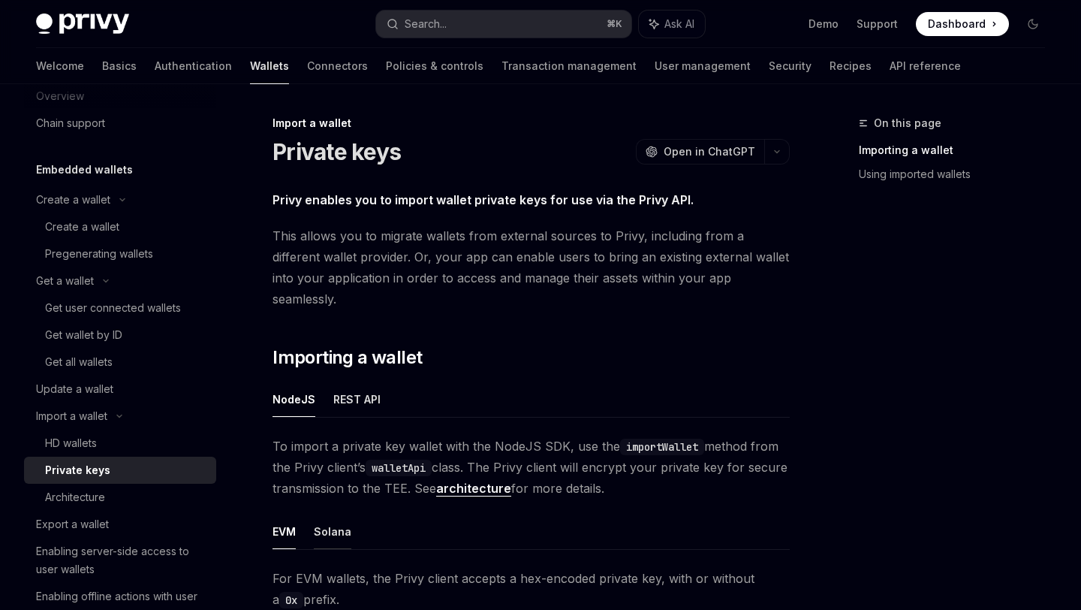
click at [320, 517] on button "Solana" at bounding box center [333, 531] width 38 height 35
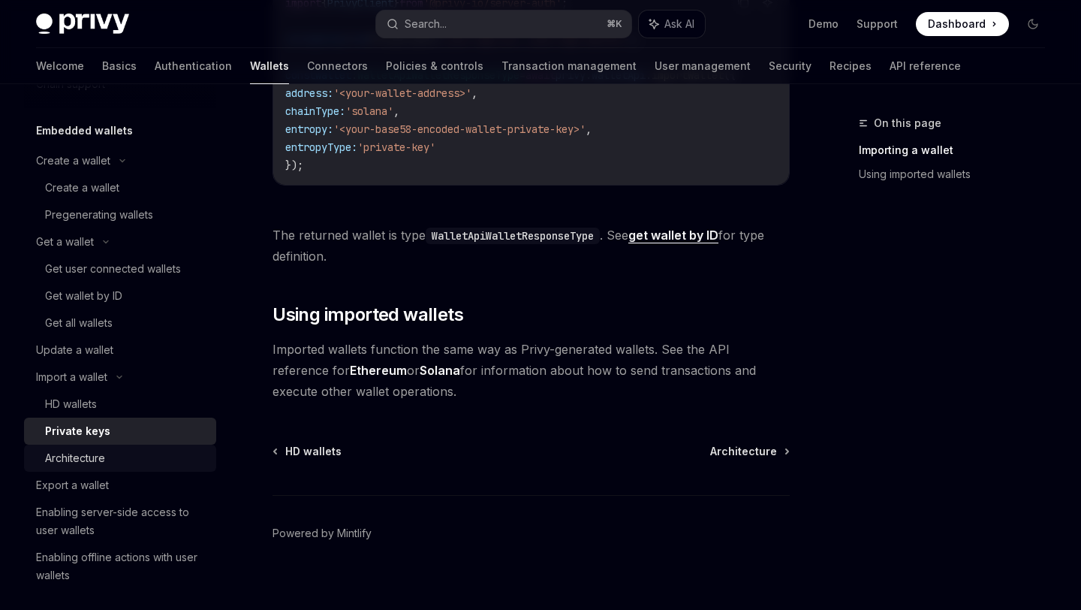
scroll to position [79, 0]
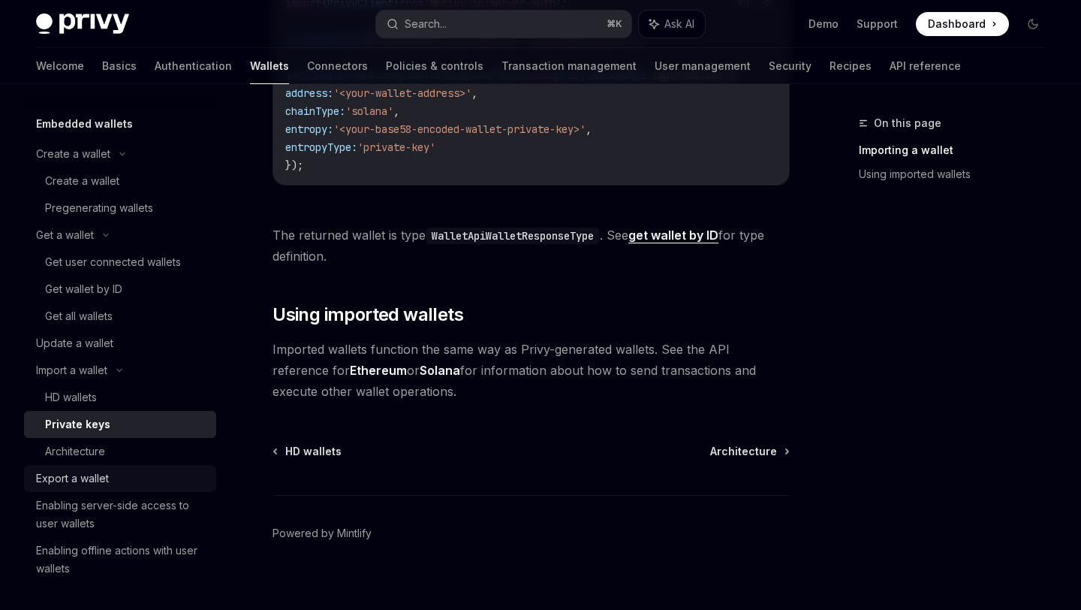
click at [117, 476] on div "Export a wallet" at bounding box center [121, 478] width 171 height 18
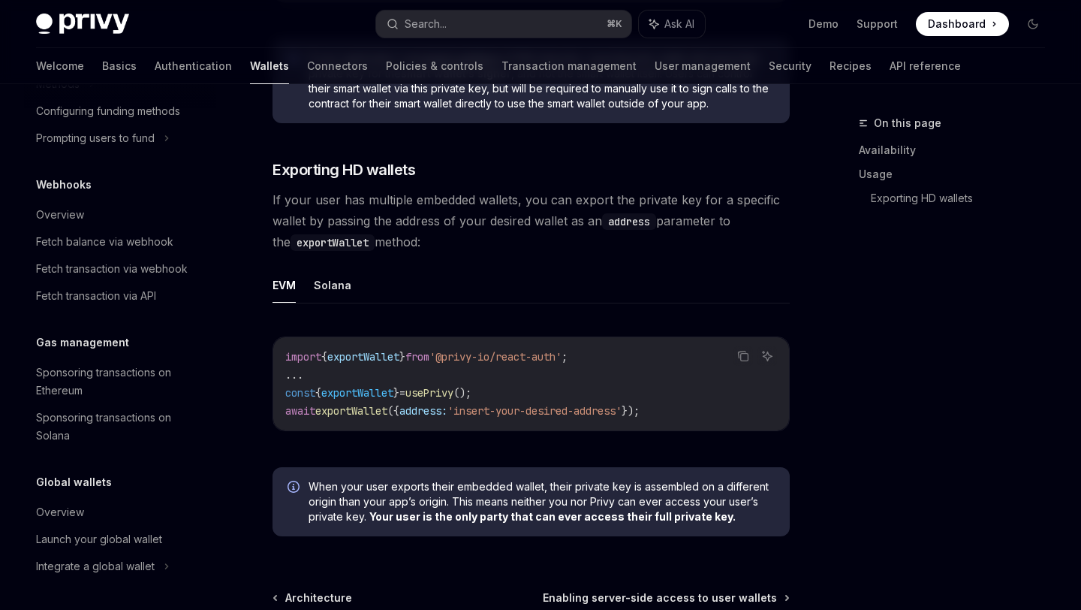
scroll to position [1403, 0]
click at [326, 287] on button "Solana" at bounding box center [333, 284] width 38 height 35
type textarea "*"
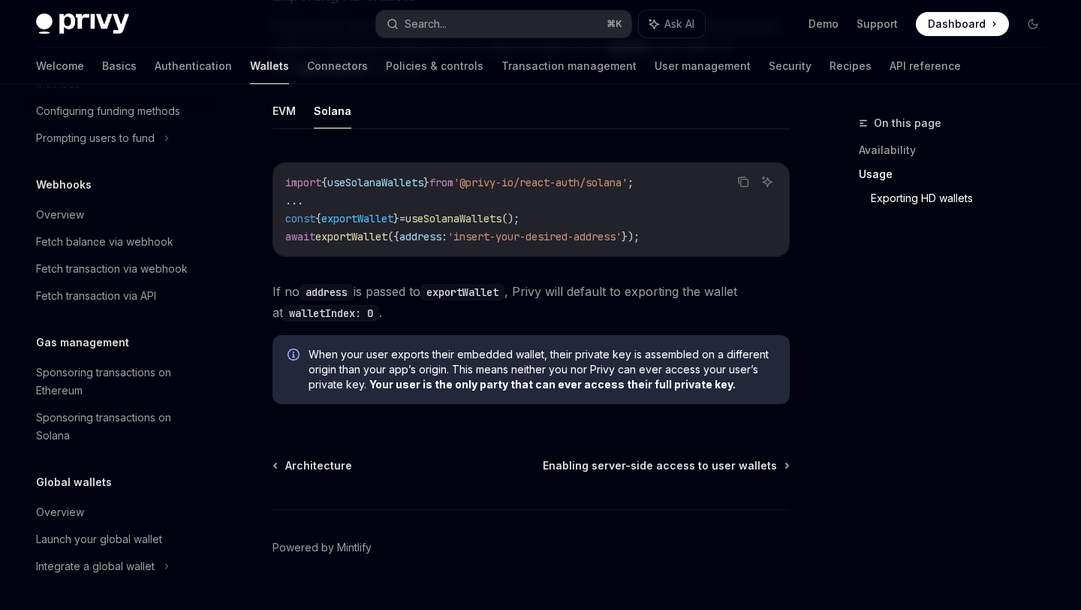
scroll to position [1612, 0]
